Goal: Transaction & Acquisition: Purchase product/service

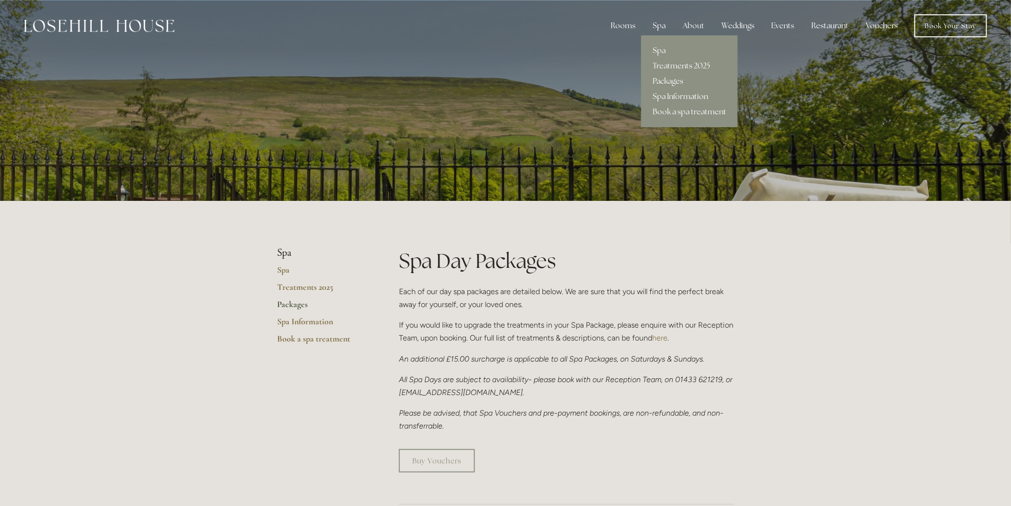
click at [666, 80] on link "Packages" at bounding box center [689, 81] width 97 height 15
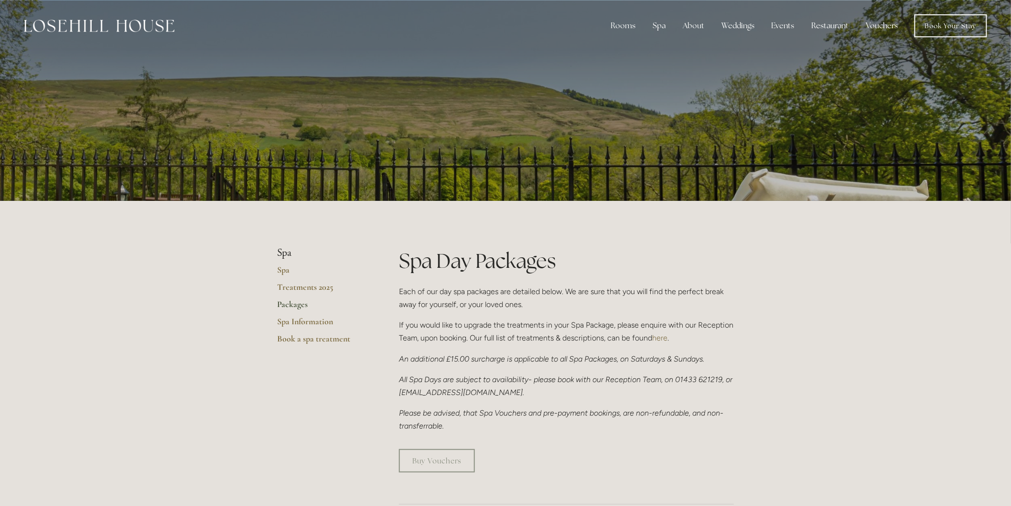
click at [880, 27] on link "Vouchers" at bounding box center [882, 25] width 47 height 19
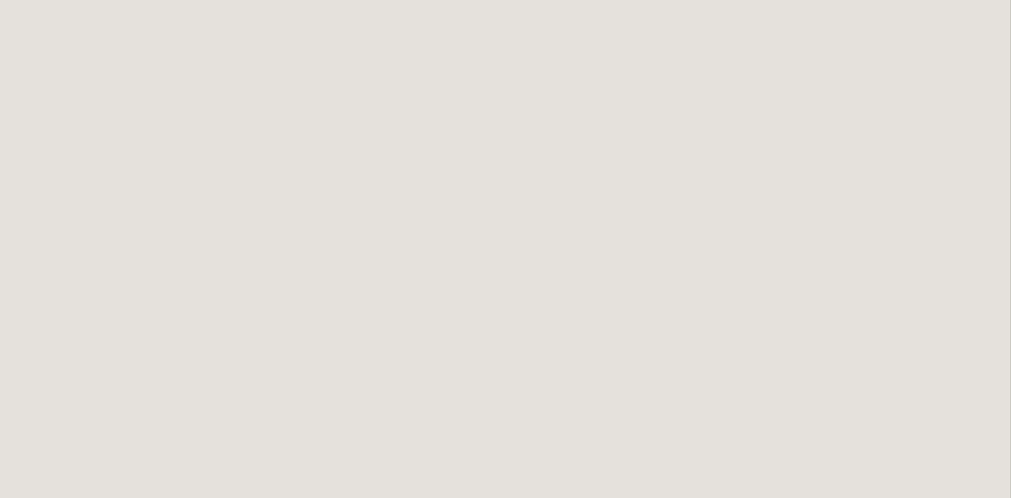
scroll to position [732, 0]
